Goal: Task Accomplishment & Management: Use online tool/utility

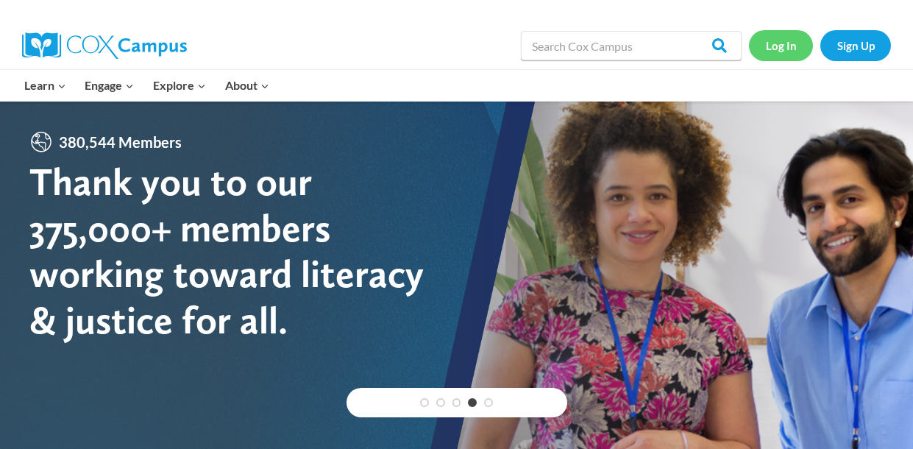
click at [784, 51] on link "Log In" at bounding box center [781, 45] width 64 height 30
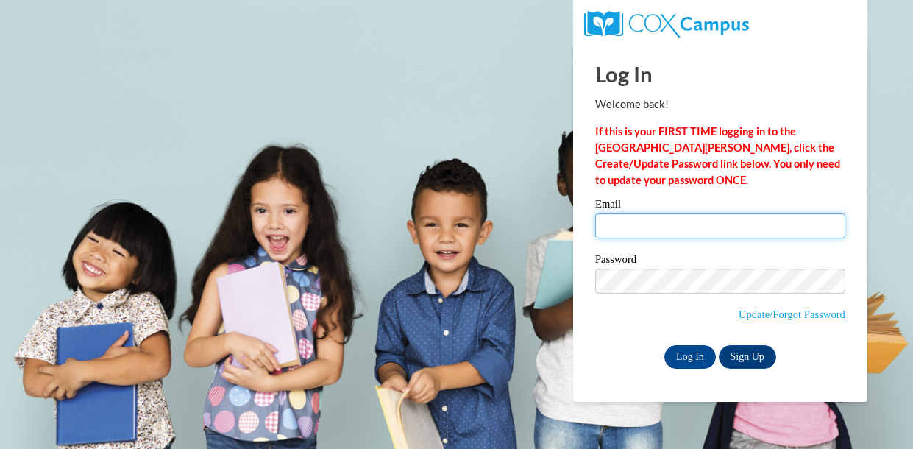
type input "LAWRENCEBERTHA94@YAHOO.COM"
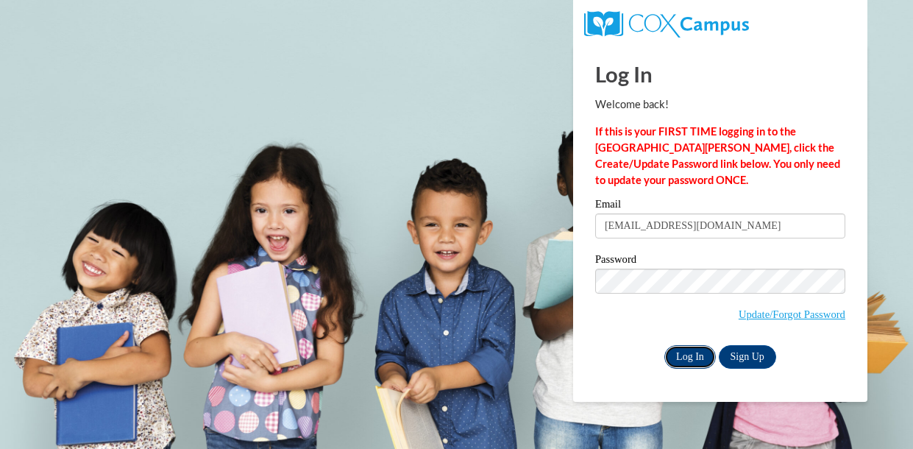
click at [689, 358] on input "Log In" at bounding box center [689, 357] width 51 height 24
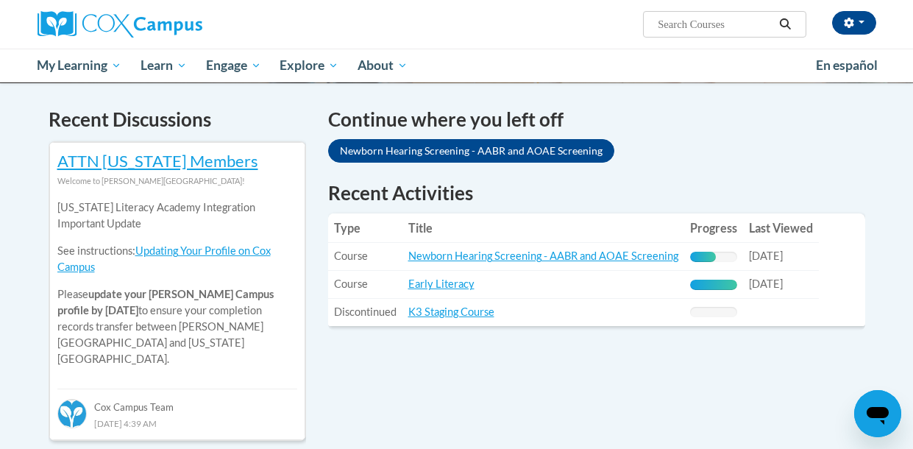
scroll to position [435, 0]
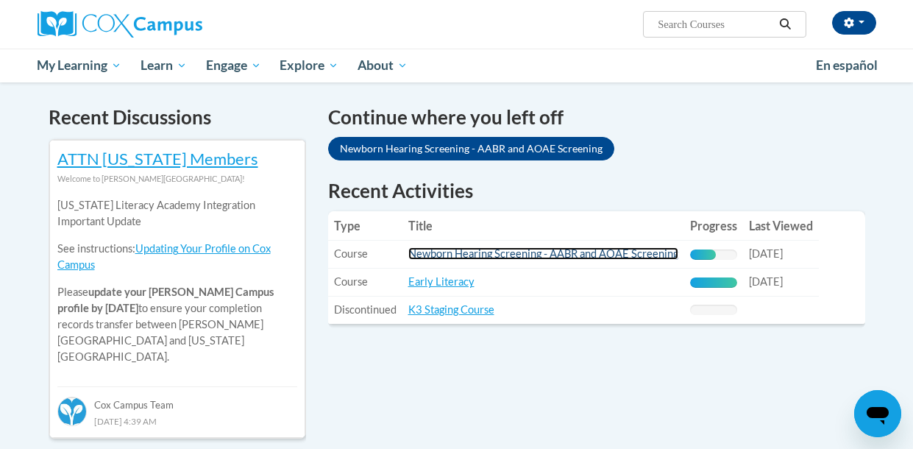
click at [629, 258] on link "Newborn Hearing Screening - AABR and AOAE Screening" at bounding box center [543, 253] width 270 height 13
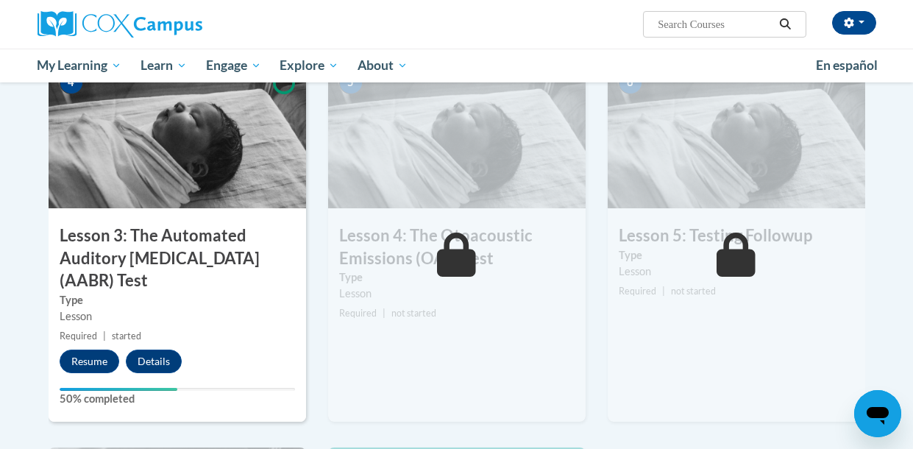
scroll to position [747, 0]
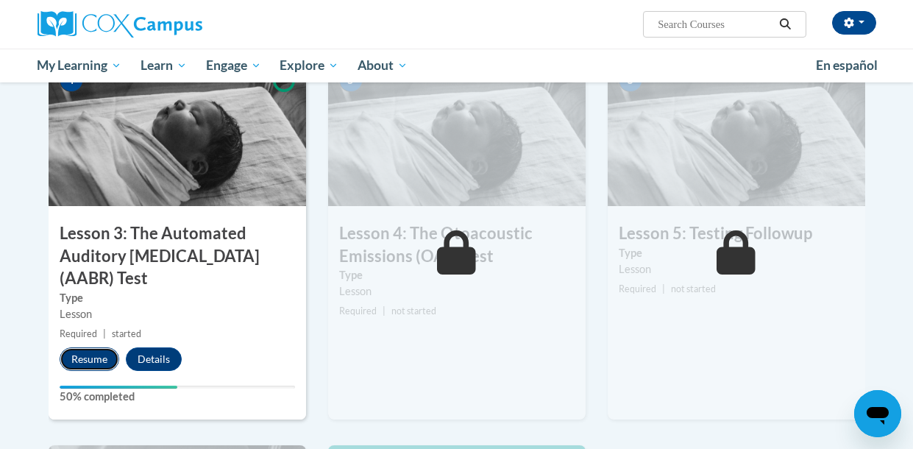
click at [82, 347] on button "Resume" at bounding box center [90, 359] width 60 height 24
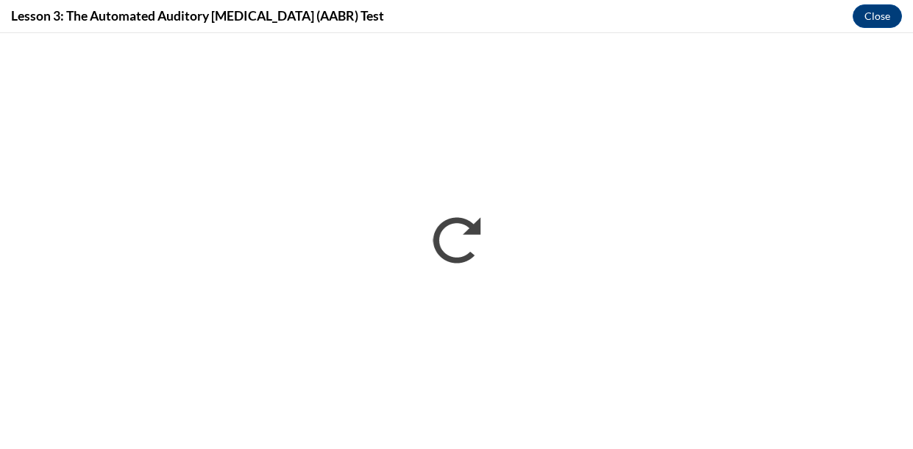
scroll to position [0, 0]
click at [875, 16] on button "Close" at bounding box center [877, 16] width 49 height 24
